Goal: Information Seeking & Learning: Find specific page/section

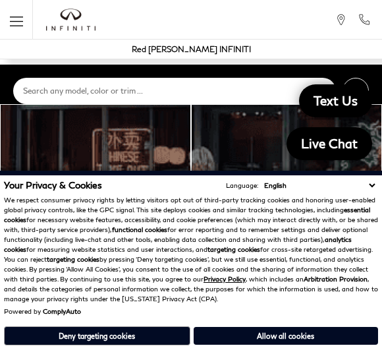
click at [152, 330] on button "Deny targeting cookies" at bounding box center [97, 335] width 186 height 19
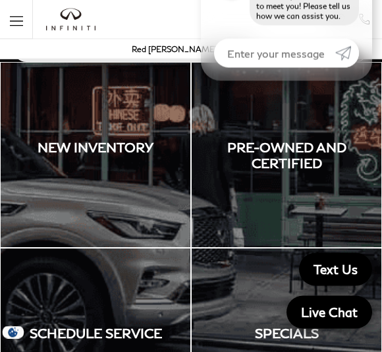
scroll to position [42, 0]
click at [309, 151] on link "Pre-Owned and Certified" at bounding box center [286, 155] width 191 height 186
click at [298, 159] on link "Pre-Owned and Certified" at bounding box center [286, 155] width 191 height 186
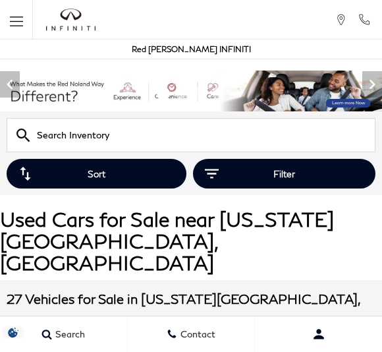
click at [72, 130] on input "text" at bounding box center [191, 135] width 369 height 34
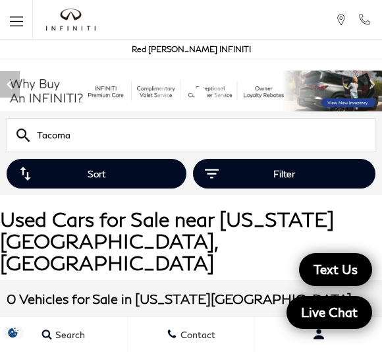
type input "Tacoma"
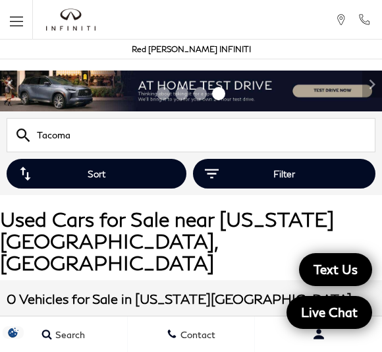
click at [345, 140] on input "Tacoma" at bounding box center [191, 135] width 369 height 34
click at [353, 144] on input "Tacoma" at bounding box center [191, 135] width 369 height 34
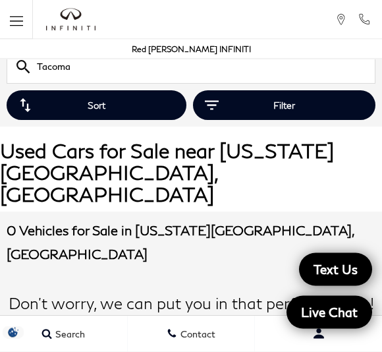
scroll to position [68, 0]
click at [80, 329] on span "Search" at bounding box center [68, 334] width 33 height 11
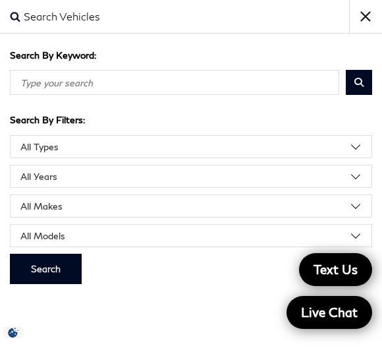
click at [356, 153] on select "All Types New Certified Used Used" at bounding box center [191, 146] width 362 height 23
select select "Used"
click at [358, 205] on select "All Makes Acura Audi Buick Chevrolet Dodge Ford Honda INFINITI Kia Lexus Lincol…" at bounding box center [191, 205] width 362 height 23
select select "Toyota"
click at [265, 231] on select "All Models Highlander" at bounding box center [191, 235] width 362 height 23
